Goal: Task Accomplishment & Management: Use online tool/utility

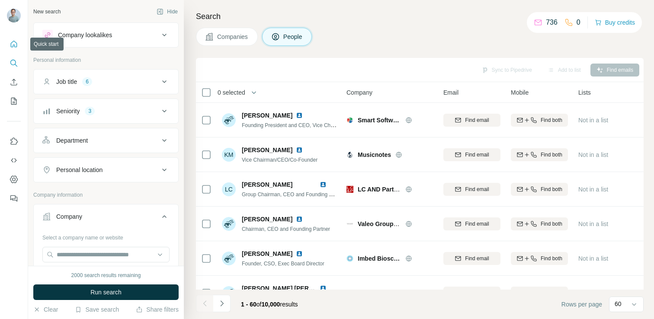
click at [15, 48] on button "Quick start" at bounding box center [14, 44] width 14 height 16
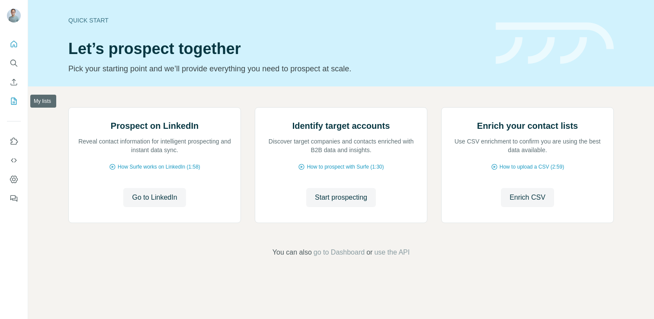
click at [14, 101] on icon "My lists" at bounding box center [14, 101] width 9 height 9
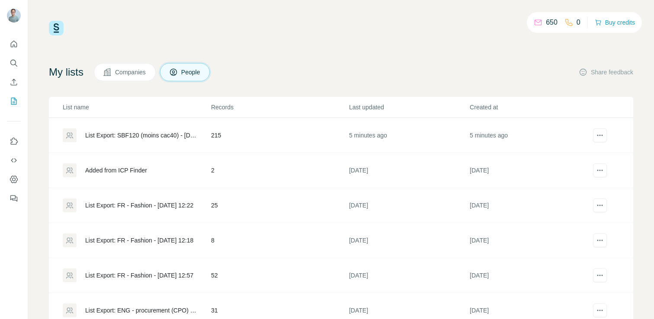
click at [147, 135] on div "List Export: SBF120 (moins cac40) - [DATE] 07:26" at bounding box center [140, 135] width 111 height 9
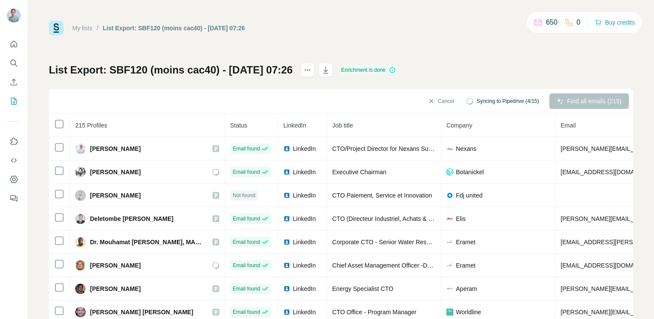
click at [463, 127] on th "Company" at bounding box center [498, 125] width 114 height 23
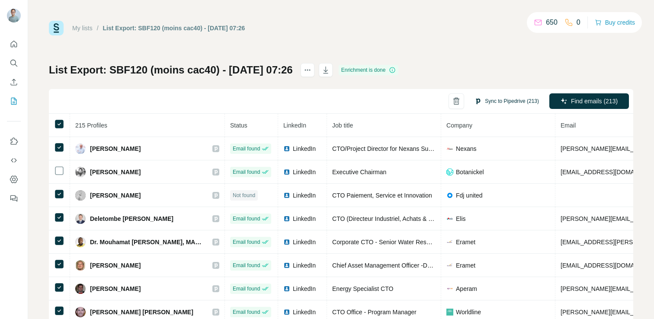
click at [508, 100] on button "Sync to Pipedrive (213)" at bounding box center [507, 101] width 77 height 13
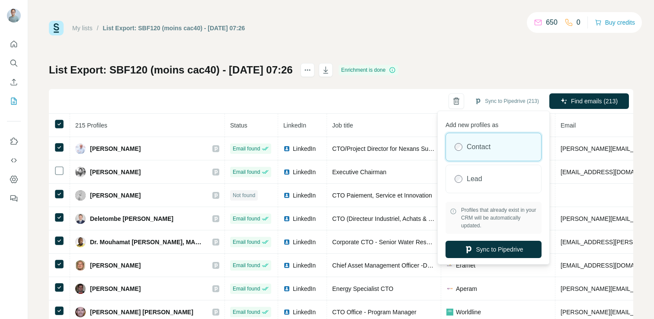
click at [490, 70] on div "List Export: SBF120 (moins cac40) - [DATE] 07:26 Enrichment is done Sync to Pip…" at bounding box center [341, 202] width 585 height 279
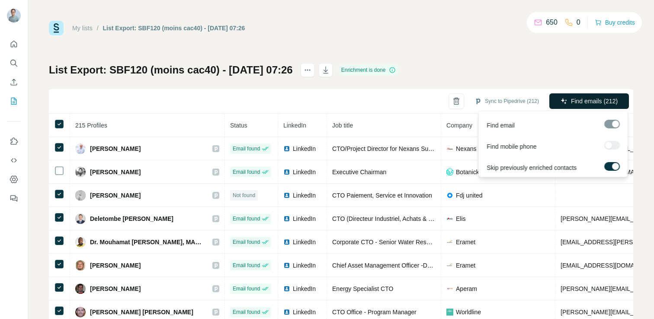
click at [580, 100] on span "Find emails (212)" at bounding box center [594, 101] width 47 height 9
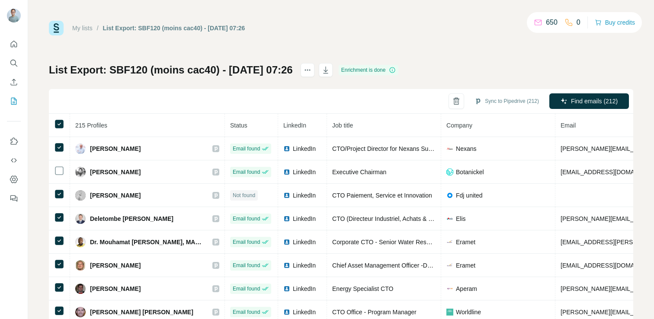
click at [540, 74] on div "List Export: SBF120 (moins cac40) - [DATE] 07:26 Enrichment is done Sync to Pip…" at bounding box center [341, 202] width 585 height 279
click at [517, 100] on button "Sync to Pipedrive (212)" at bounding box center [507, 101] width 77 height 13
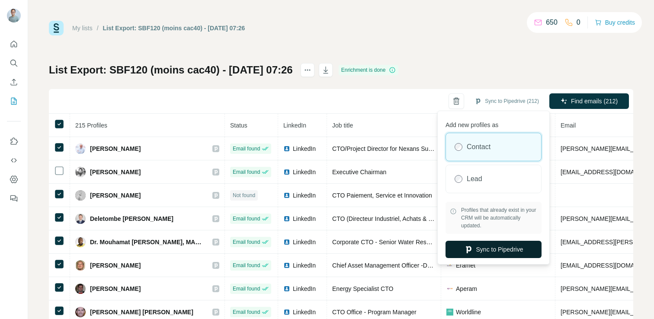
click at [502, 250] on button "Sync to Pipedrive" at bounding box center [494, 249] width 96 height 17
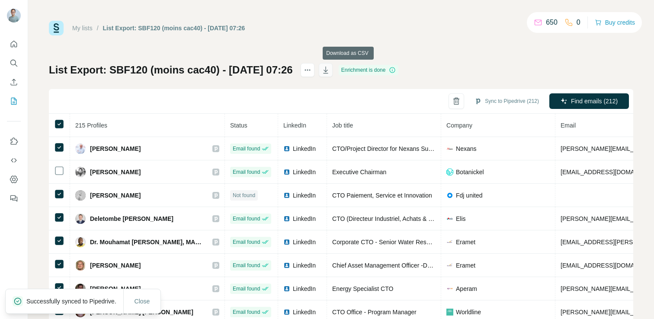
click at [330, 70] on icon "button" at bounding box center [326, 70] width 9 height 9
